Goal: Complete application form

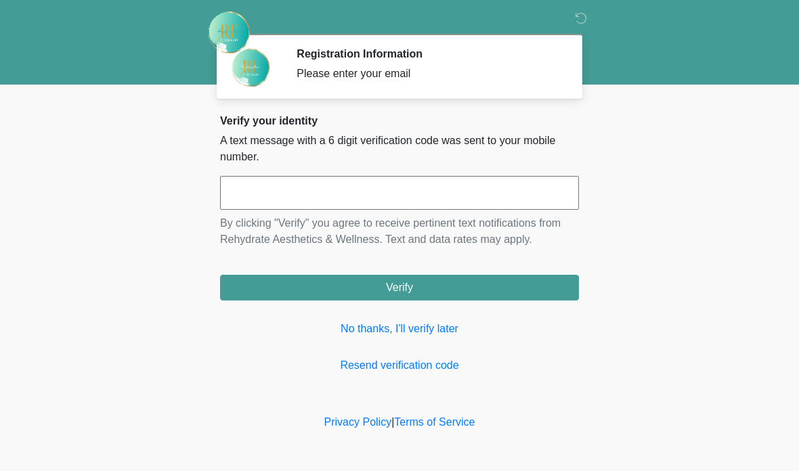
click at [436, 335] on link "No thanks, I'll verify later" at bounding box center [399, 329] width 359 height 16
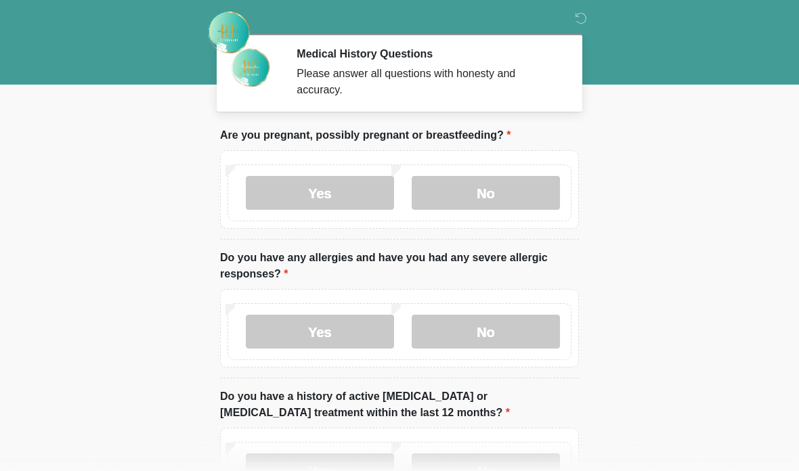
click at [510, 185] on label "No" at bounding box center [486, 193] width 148 height 34
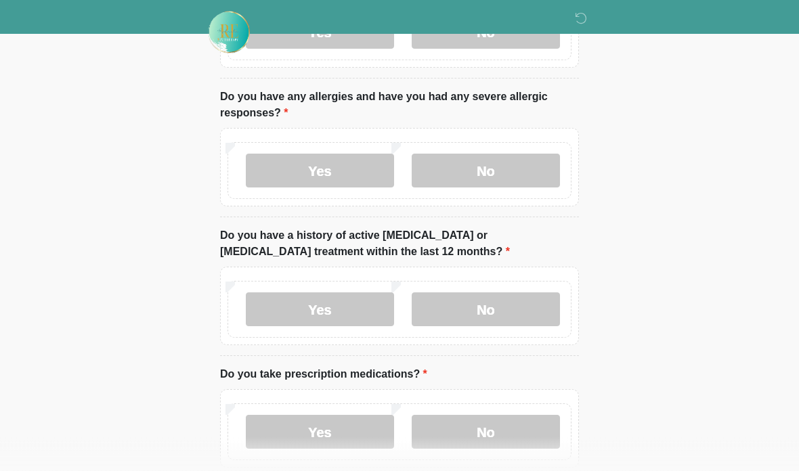
scroll to position [165, 0]
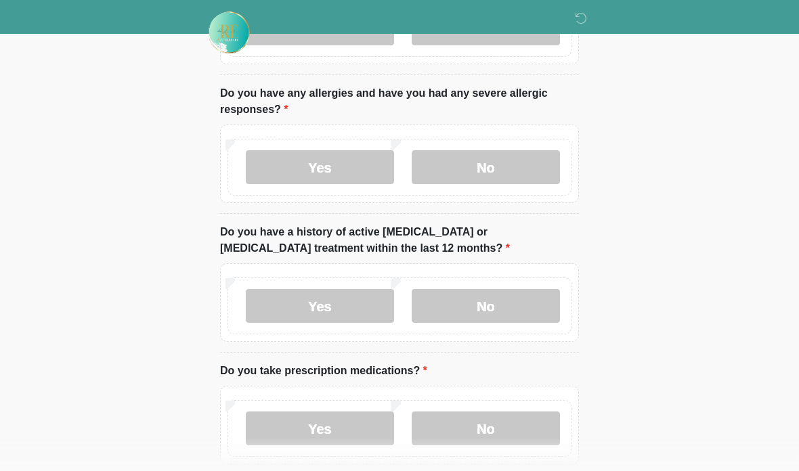
click at [511, 159] on label "No" at bounding box center [486, 167] width 148 height 34
click at [522, 309] on label "No" at bounding box center [486, 306] width 148 height 34
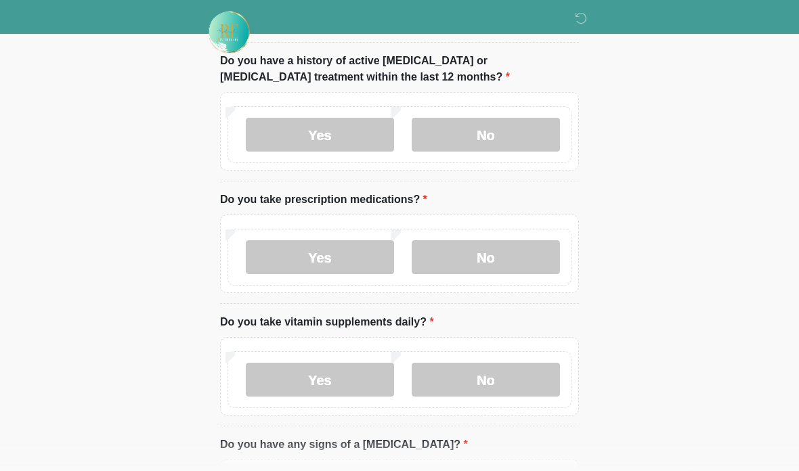
scroll to position [336, 0]
click at [520, 251] on label "No" at bounding box center [486, 257] width 148 height 34
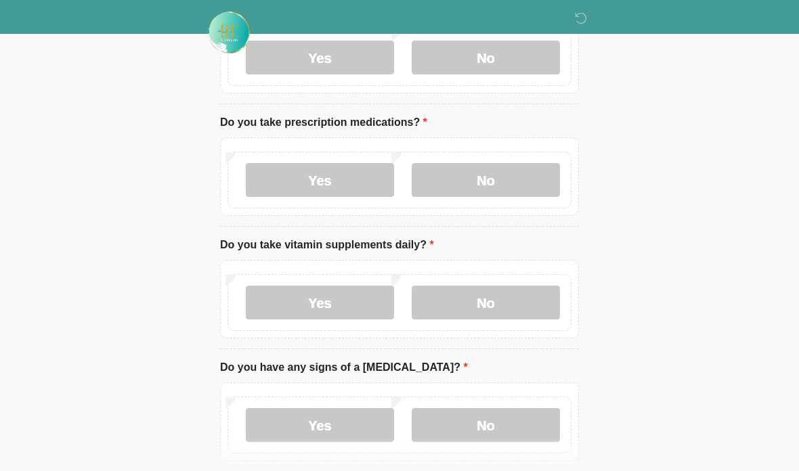
scroll to position [420, 0]
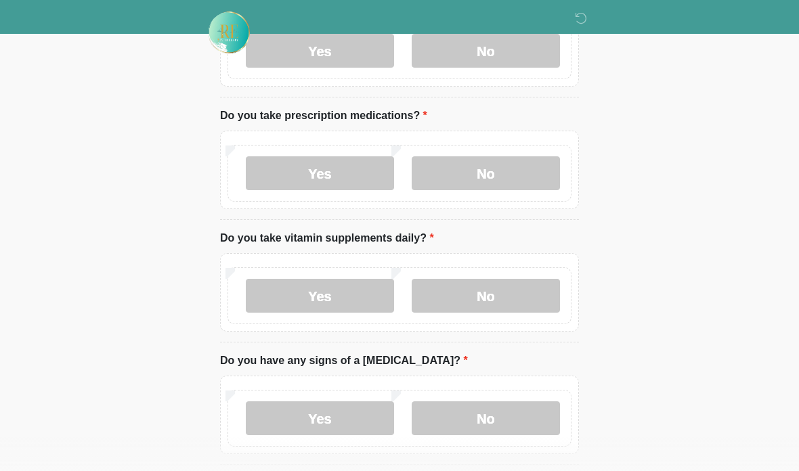
click at [530, 299] on label "No" at bounding box center [486, 296] width 148 height 34
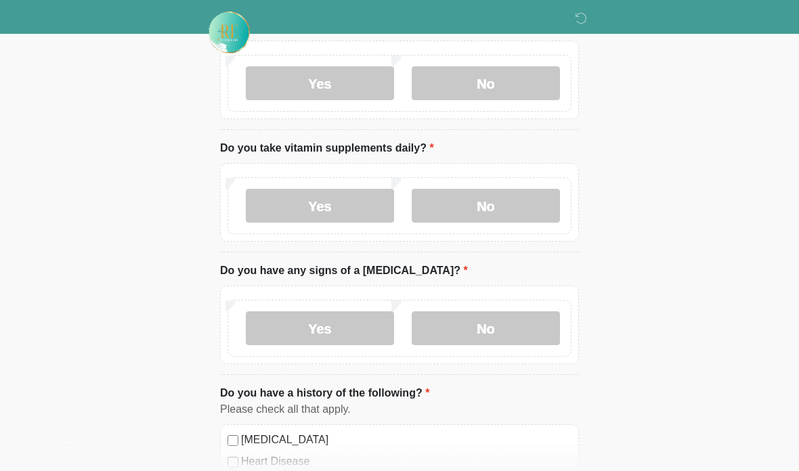
scroll to position [515, 0]
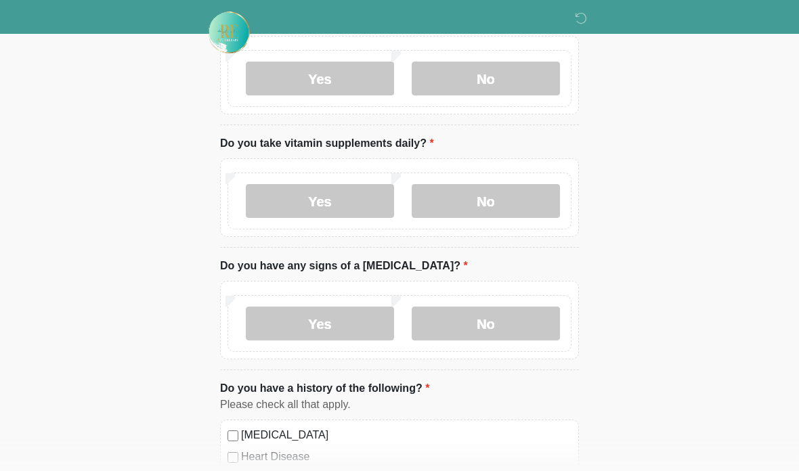
click at [523, 316] on label "No" at bounding box center [486, 324] width 148 height 34
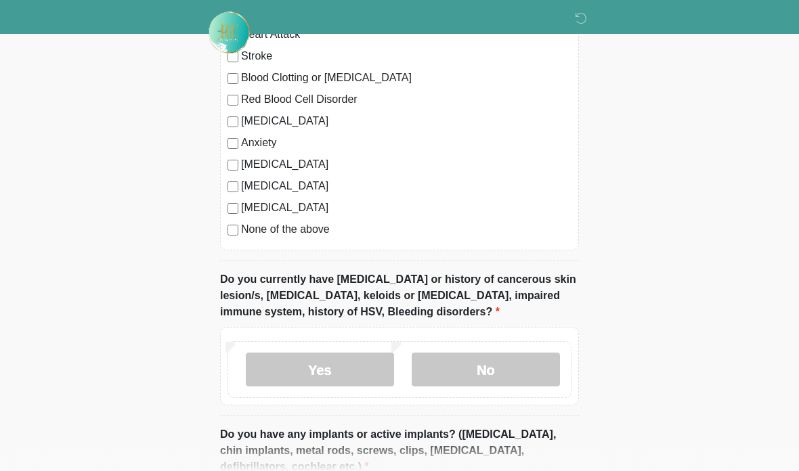
scroll to position [967, 0]
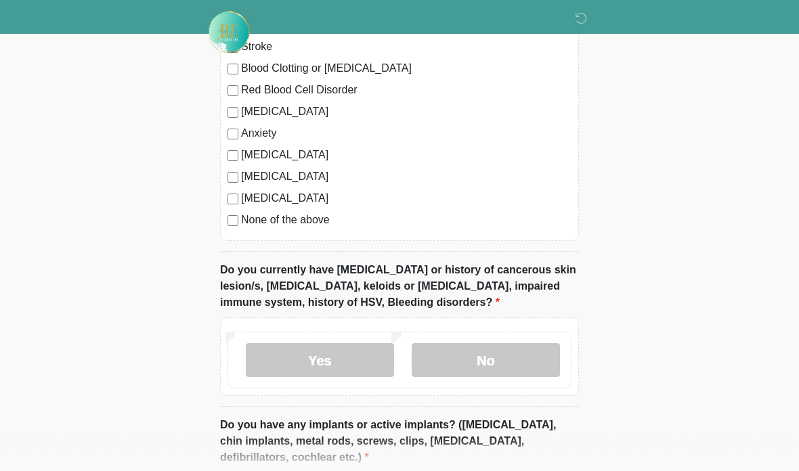
click at [523, 360] on label "No" at bounding box center [486, 361] width 148 height 34
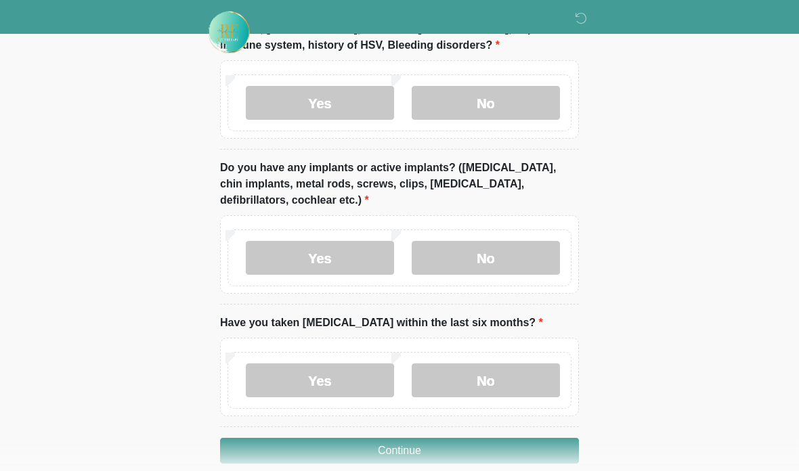
scroll to position [1233, 0]
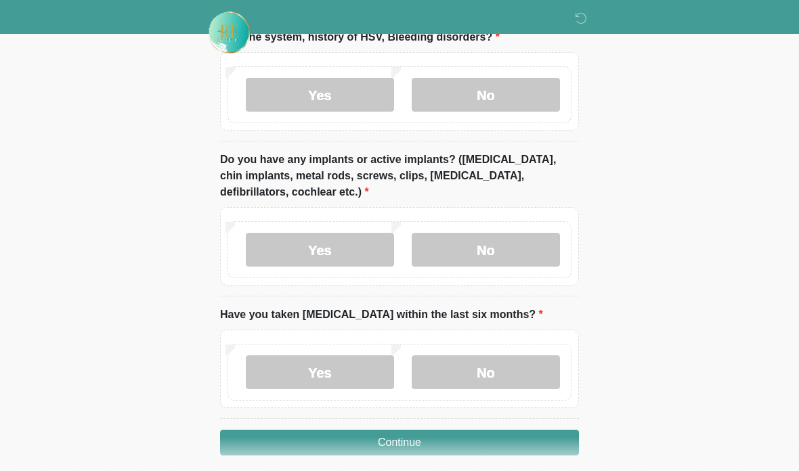
click at [538, 239] on label "No" at bounding box center [486, 250] width 148 height 34
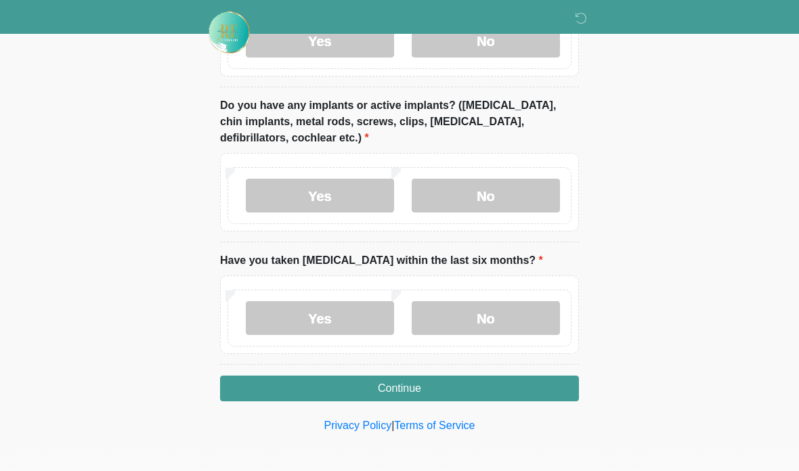
click at [527, 310] on label "No" at bounding box center [486, 318] width 148 height 34
click at [533, 386] on button "Continue" at bounding box center [399, 389] width 359 height 26
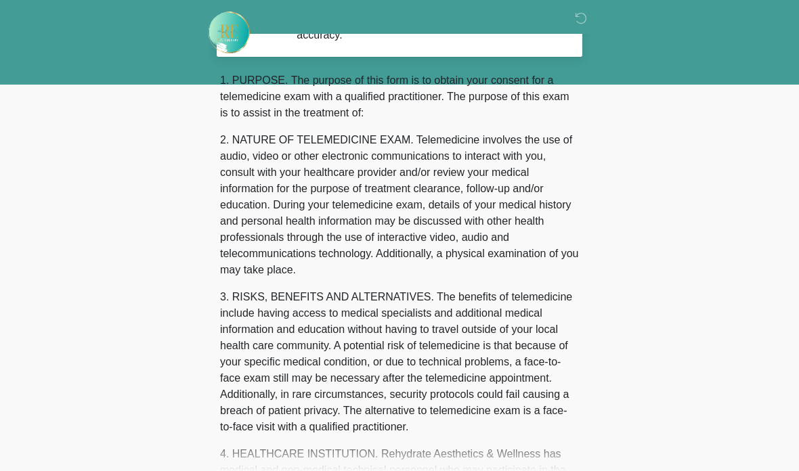
scroll to position [0, 0]
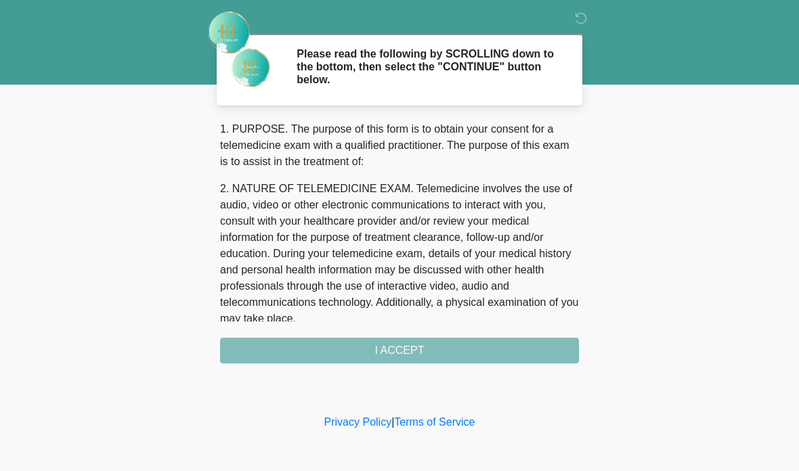
click at [529, 345] on div "1. PURPOSE. The purpose of this form is to obtain your consent for a telemedici…" at bounding box center [399, 242] width 359 height 242
click at [487, 351] on div "1. PURPOSE. The purpose of this form is to obtain your consent for a telemedici…" at bounding box center [399, 242] width 359 height 242
click at [500, 341] on div "1. PURPOSE. The purpose of this form is to obtain your consent for a telemedici…" at bounding box center [399, 242] width 359 height 242
click at [454, 346] on div "1. PURPOSE. The purpose of this form is to obtain your consent for a telemedici…" at bounding box center [399, 242] width 359 height 242
click at [440, 343] on div "1. PURPOSE. The purpose of this form is to obtain your consent for a telemedici…" at bounding box center [399, 242] width 359 height 242
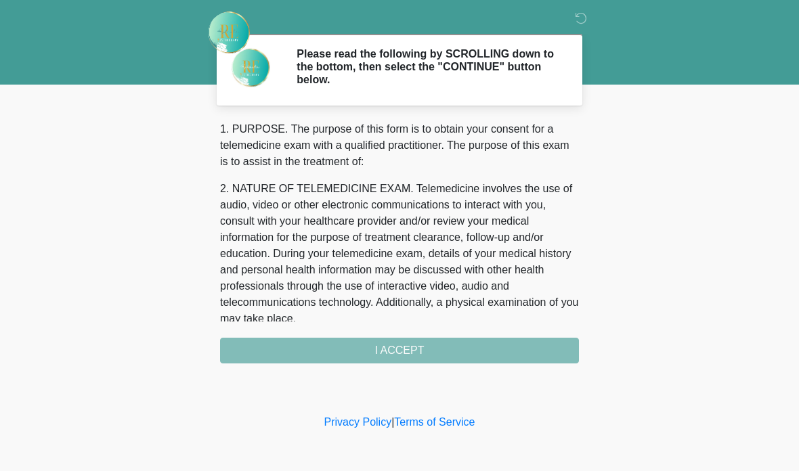
click at [438, 347] on div "1. PURPOSE. The purpose of this form is to obtain your consent for a telemedici…" at bounding box center [399, 242] width 359 height 242
click at [441, 346] on div "1. PURPOSE. The purpose of this form is to obtain your consent for a telemedici…" at bounding box center [399, 242] width 359 height 242
click at [529, 358] on div "1. PURPOSE. The purpose of this form is to obtain your consent for a telemedici…" at bounding box center [399, 242] width 359 height 242
click at [529, 357] on div "1. PURPOSE. The purpose of this form is to obtain your consent for a telemedici…" at bounding box center [399, 242] width 359 height 242
click at [532, 350] on div "1. PURPOSE. The purpose of this form is to obtain your consent for a telemedici…" at bounding box center [399, 242] width 359 height 242
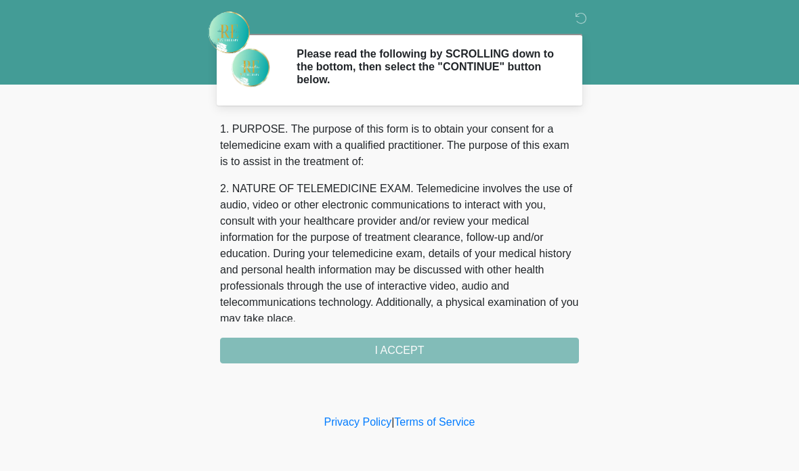
click at [465, 345] on div "1. PURPOSE. The purpose of this form is to obtain your consent for a telemedici…" at bounding box center [399, 242] width 359 height 242
click at [461, 341] on div "1. PURPOSE. The purpose of this form is to obtain your consent for a telemedici…" at bounding box center [399, 242] width 359 height 242
click at [463, 335] on div "1. PURPOSE. The purpose of this form is to obtain your consent for a telemedici…" at bounding box center [399, 242] width 359 height 242
click at [462, 337] on div "1. PURPOSE. The purpose of this form is to obtain your consent for a telemedici…" at bounding box center [399, 242] width 359 height 242
click at [459, 341] on div "1. PURPOSE. The purpose of this form is to obtain your consent for a telemedici…" at bounding box center [399, 242] width 359 height 242
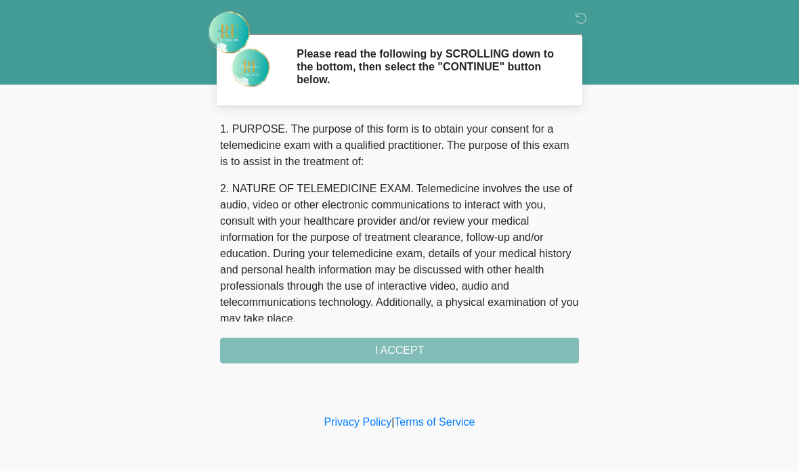
click at [458, 341] on div "1. PURPOSE. The purpose of this form is to obtain your consent for a telemedici…" at bounding box center [399, 242] width 359 height 242
click at [457, 343] on div "1. PURPOSE. The purpose of this form is to obtain your consent for a telemedici…" at bounding box center [399, 242] width 359 height 242
click at [419, 352] on div "1. PURPOSE. The purpose of this form is to obtain your consent for a telemedici…" at bounding box center [399, 242] width 359 height 242
click at [417, 347] on div "1. PURPOSE. The purpose of this form is to obtain your consent for a telemedici…" at bounding box center [399, 242] width 359 height 242
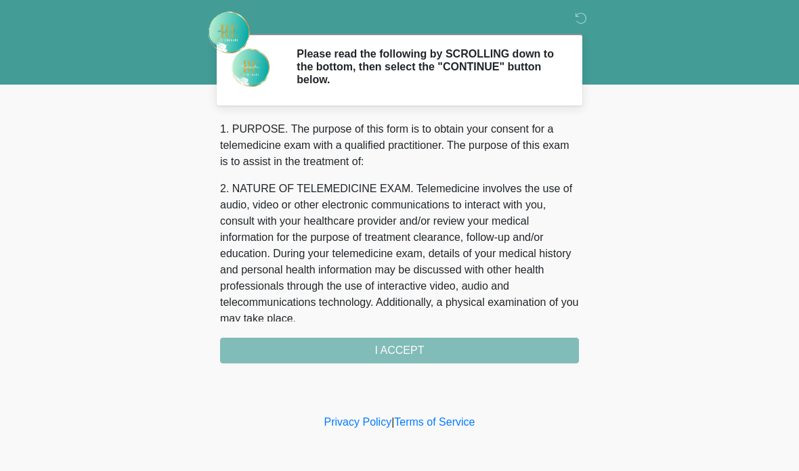
click at [416, 347] on div "1. PURPOSE. The purpose of this form is to obtain your consent for a telemedici…" at bounding box center [399, 242] width 359 height 242
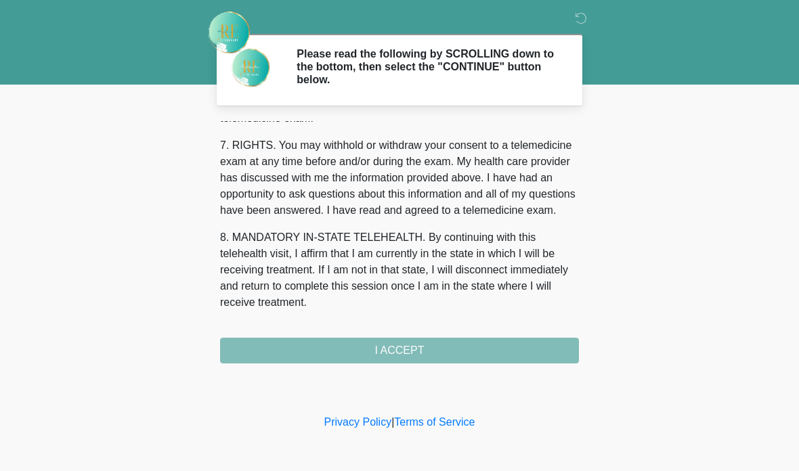
scroll to position [601, 0]
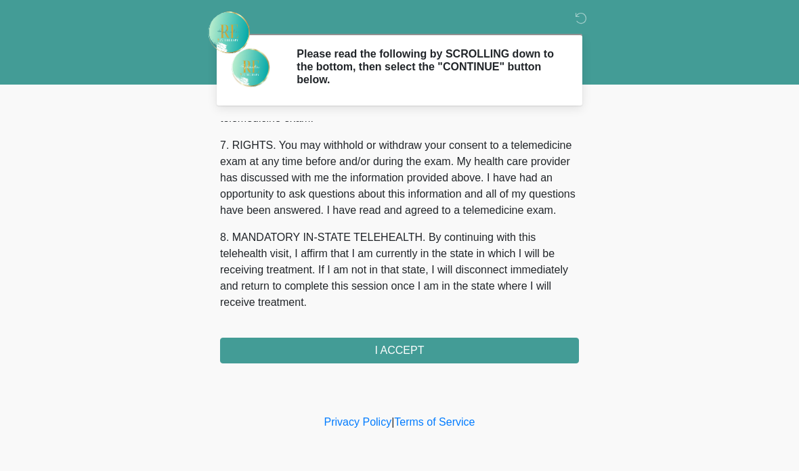
click at [460, 345] on button "I ACCEPT" at bounding box center [399, 351] width 359 height 26
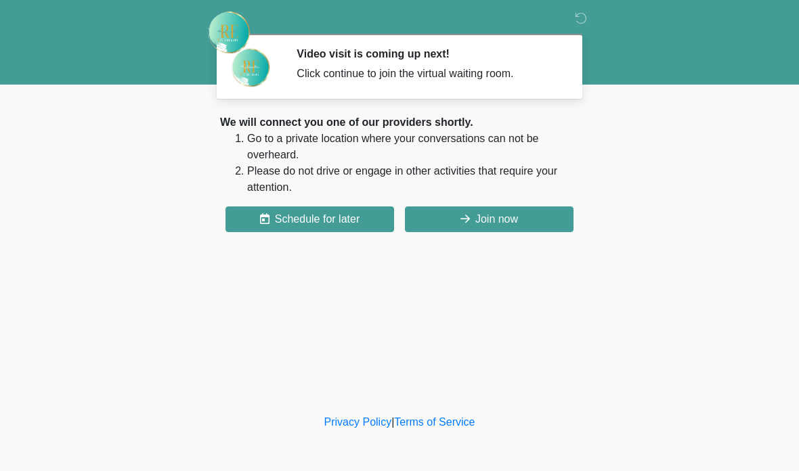
click at [548, 223] on button "Join now" at bounding box center [489, 219] width 169 height 26
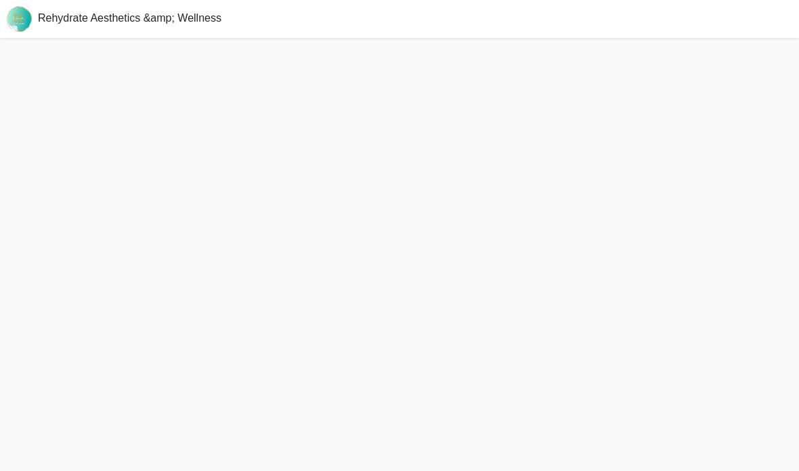
scroll to position [58, 0]
